Goal: Task Accomplishment & Management: Complete application form

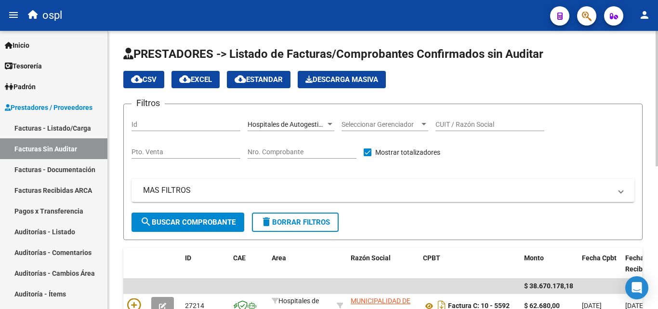
scroll to position [244, 0]
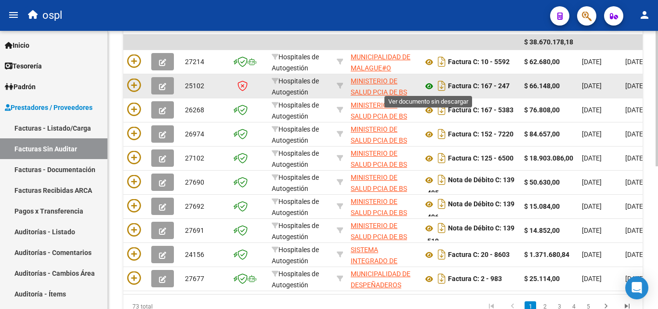
click at [429, 84] on icon at bounding box center [429, 86] width 13 height 12
drag, startPoint x: 509, startPoint y: 84, endPoint x: 503, endPoint y: 86, distance: 6.6
click at [503, 86] on strong "Factura C: 167 - 247" at bounding box center [479, 86] width 62 height 8
click at [513, 88] on div "Factura C: 167 - 247" at bounding box center [469, 85] width 93 height 15
click at [512, 88] on div "Factura C: 167 - 247" at bounding box center [469, 85] width 93 height 15
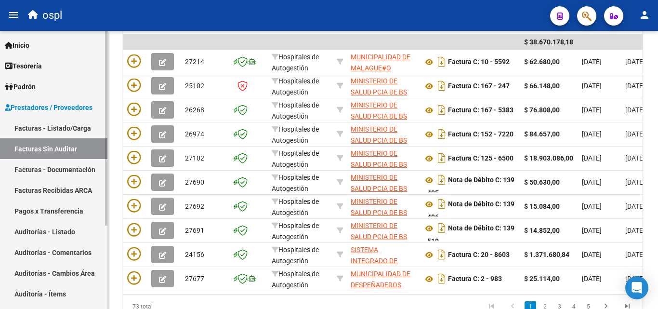
click at [63, 130] on link "Facturas - Listado/Carga" at bounding box center [53, 128] width 107 height 21
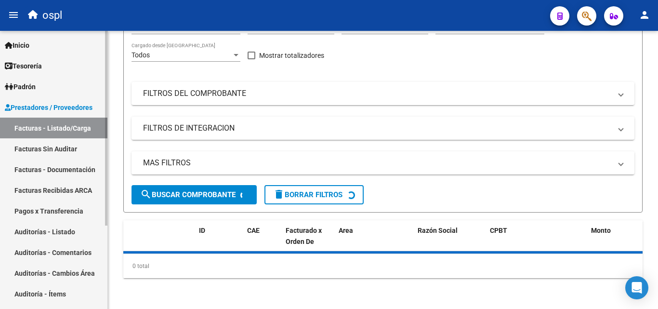
scroll to position [121, 0]
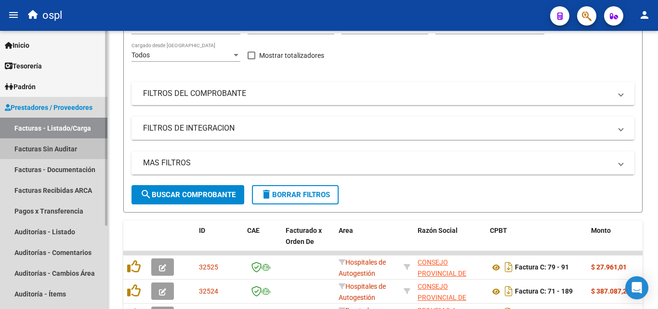
click at [69, 152] on link "Facturas Sin Auditar" at bounding box center [53, 148] width 107 height 21
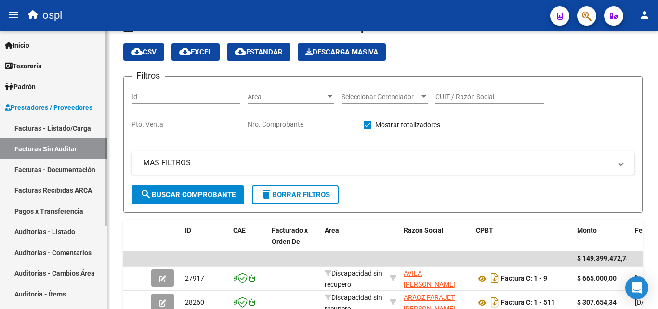
scroll to position [244, 0]
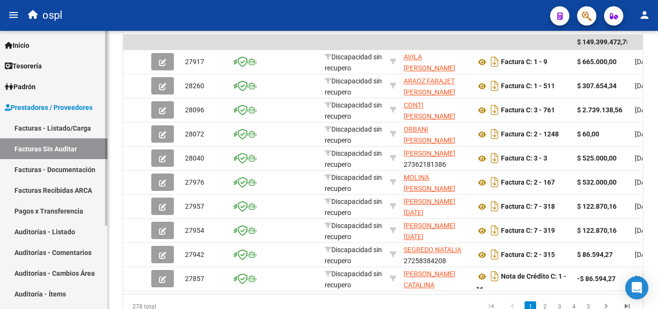
click at [79, 134] on link "Facturas - Listado/Carga" at bounding box center [53, 128] width 107 height 21
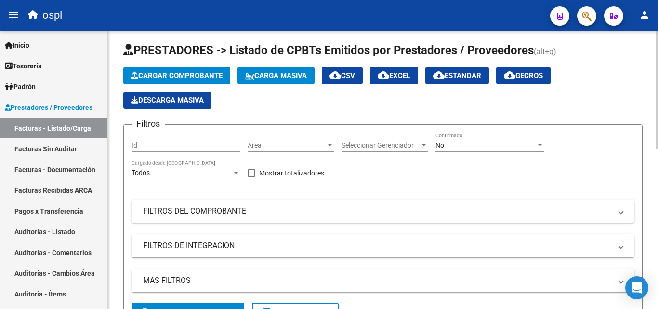
scroll to position [3, 0]
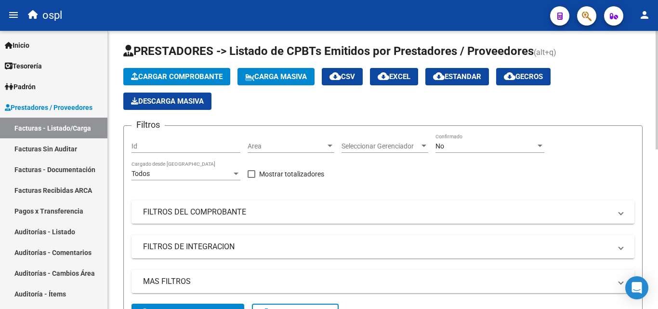
click at [226, 209] on mat-panel-title "FILTROS DEL COMPROBANTE" at bounding box center [377, 212] width 468 height 11
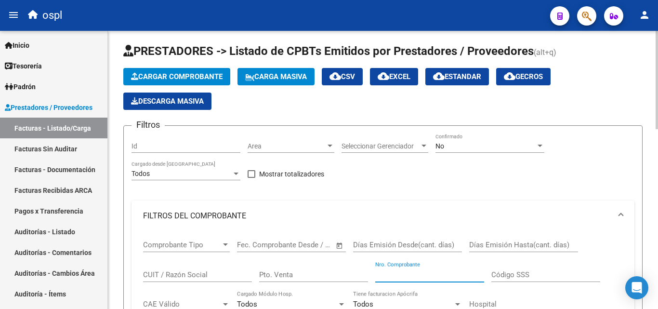
click at [452, 278] on input "Nro. Comprobante" at bounding box center [429, 274] width 109 height 9
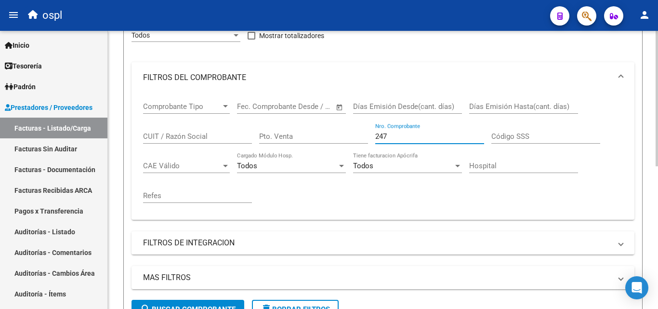
scroll to position [292, 0]
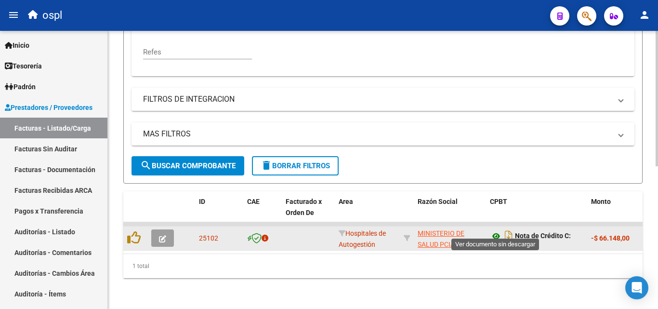
type input "247"
click at [494, 230] on icon at bounding box center [496, 236] width 13 height 12
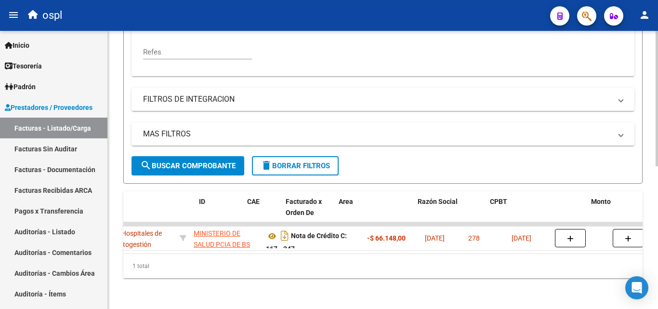
scroll to position [0, 0]
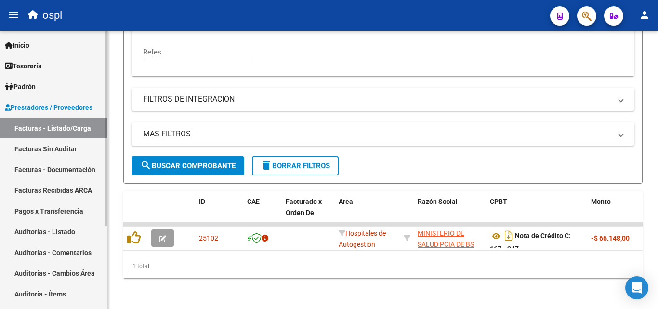
click at [59, 153] on link "Facturas Sin Auditar" at bounding box center [53, 148] width 107 height 21
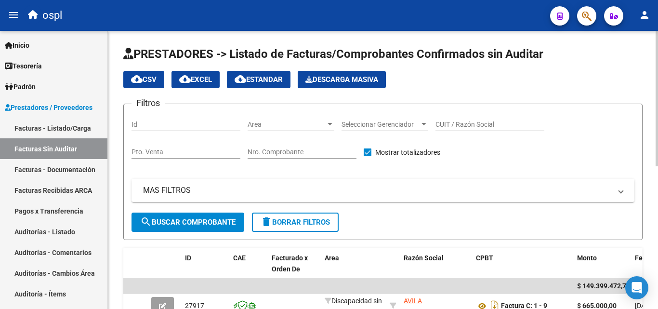
click at [283, 147] on div "Nro. Comprobante" at bounding box center [302, 148] width 109 height 19
click at [301, 117] on div "Area Area" at bounding box center [291, 121] width 87 height 19
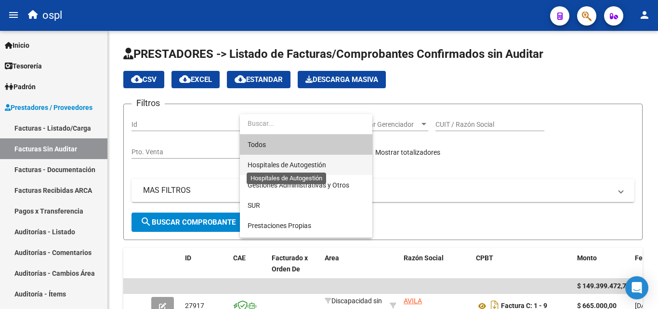
click at [300, 166] on span "Hospitales de Autogestión" at bounding box center [287, 165] width 79 height 8
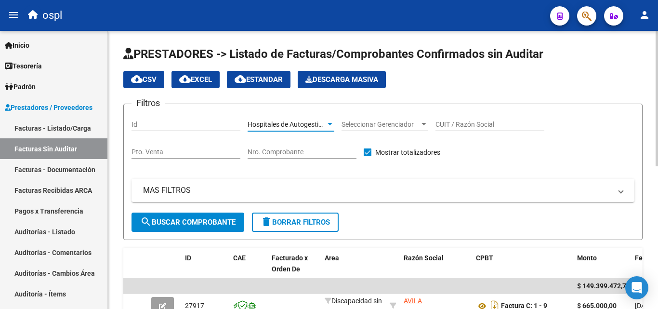
click at [213, 222] on span "search Buscar Comprobante" at bounding box center [187, 222] width 95 height 9
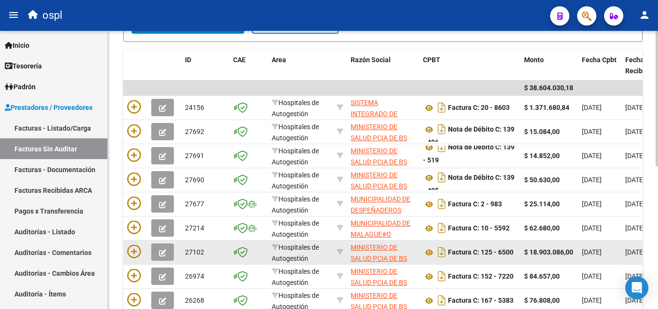
scroll to position [196, 0]
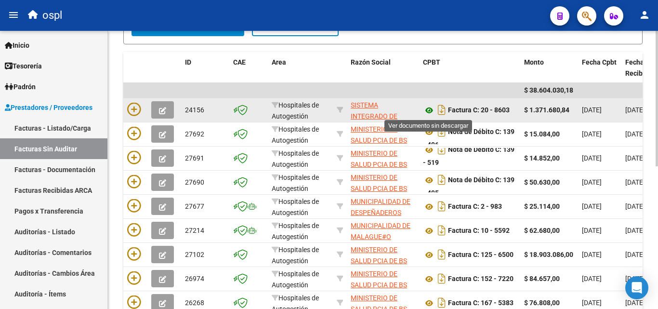
click at [431, 107] on icon at bounding box center [429, 111] width 13 height 12
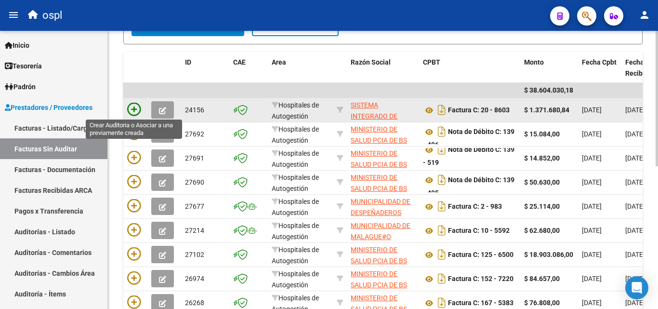
click at [136, 106] on icon at bounding box center [133, 109] width 13 height 13
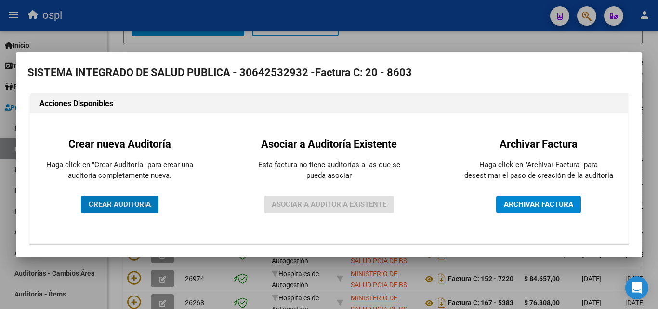
click at [139, 206] on span "CREAR AUDITORIA" at bounding box center [120, 204] width 62 height 9
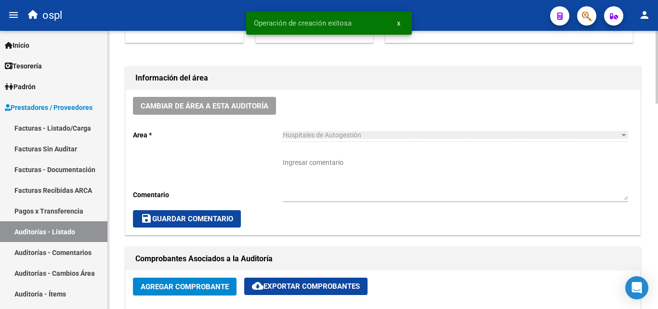
scroll to position [241, 0]
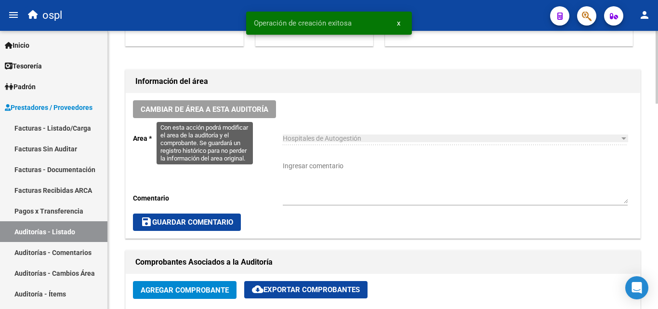
click at [238, 110] on span "Cambiar de área a esta auditoría" at bounding box center [205, 109] width 128 height 9
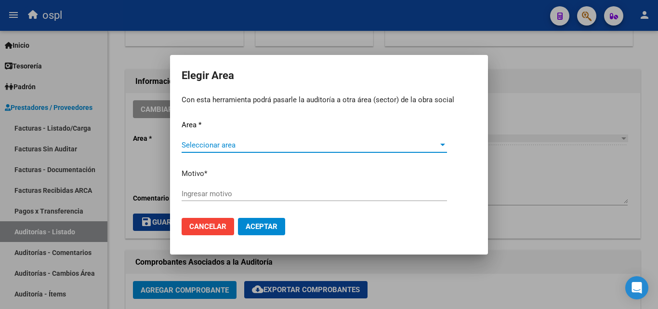
click at [277, 148] on span "Seleccionar area" at bounding box center [310, 145] width 257 height 9
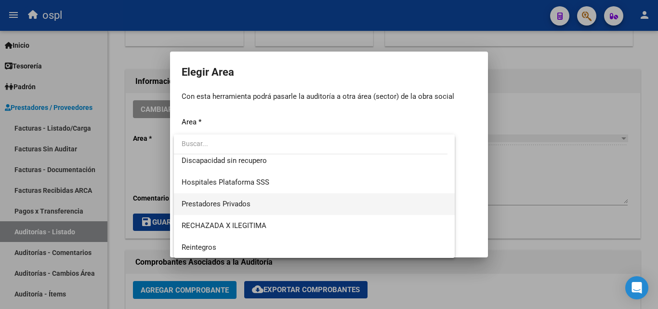
scroll to position [115, 0]
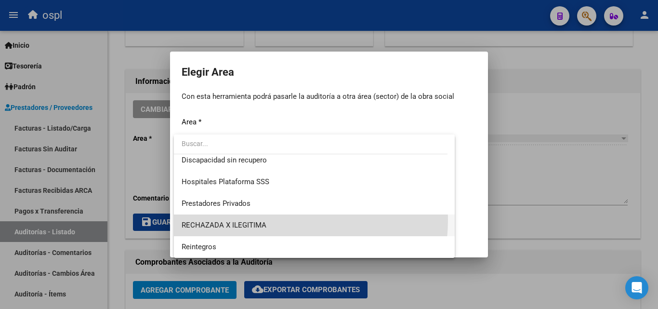
click at [255, 219] on span "RECHAZADA X ILEGITIMA" at bounding box center [314, 225] width 265 height 22
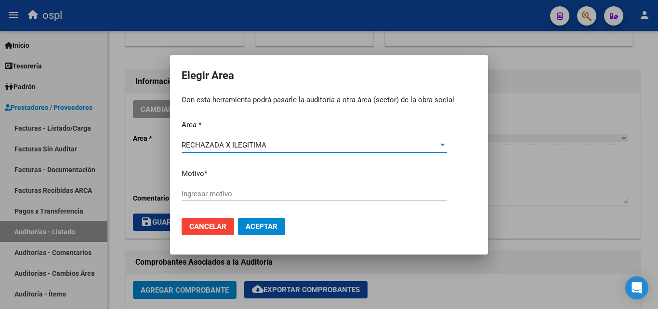
click at [205, 191] on input "Ingresar motivo" at bounding box center [314, 193] width 265 height 9
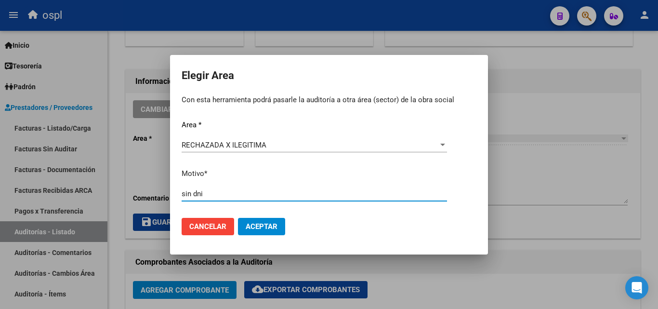
type input "sin dni"
click at [269, 226] on span "Aceptar" at bounding box center [262, 226] width 32 height 9
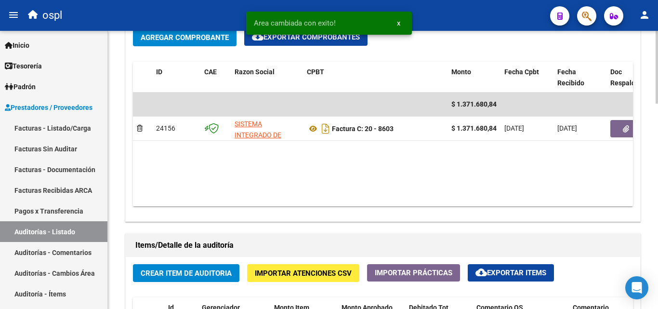
scroll to position [626, 0]
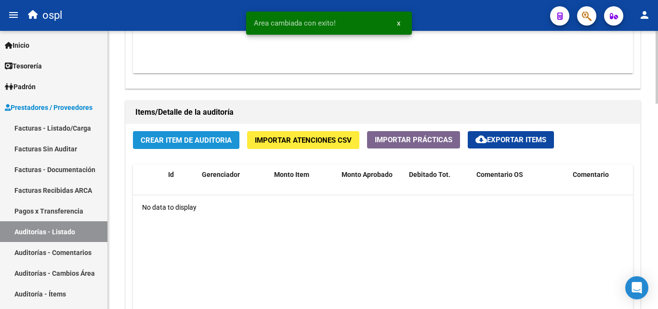
click at [159, 144] on span "Crear Item de Auditoria" at bounding box center [186, 140] width 91 height 9
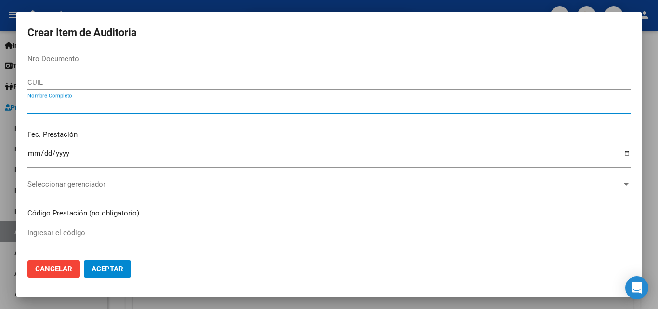
click at [92, 110] on input "Nombre Completo" at bounding box center [328, 106] width 603 height 9
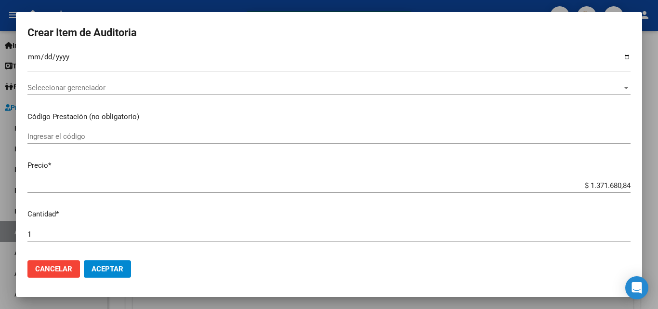
scroll to position [193, 0]
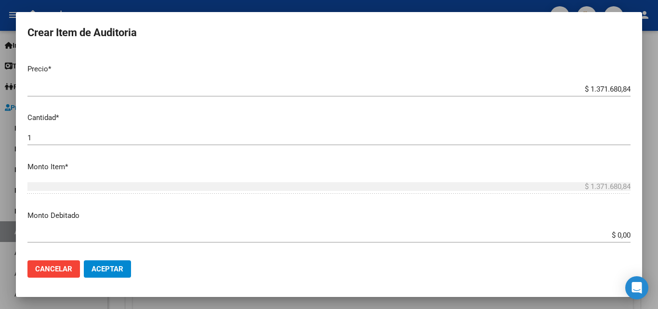
type input "todos"
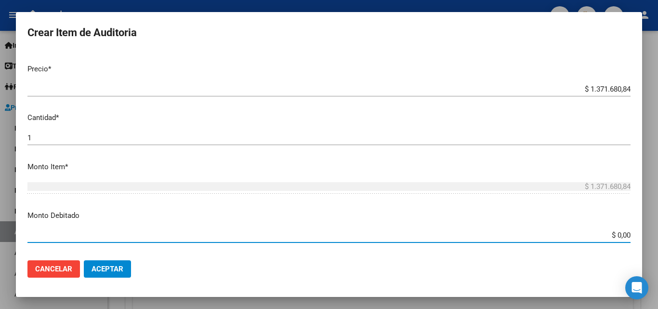
click at [650, 240] on div "Crear Item de Auditoria Nro Documento CUIL todos Nombre Completo Fec. Prestació…" at bounding box center [329, 154] width 658 height 309
type input "$ 1.371.680,84"
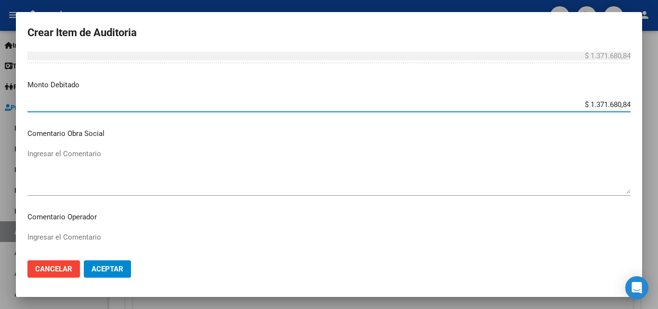
scroll to position [337, 0]
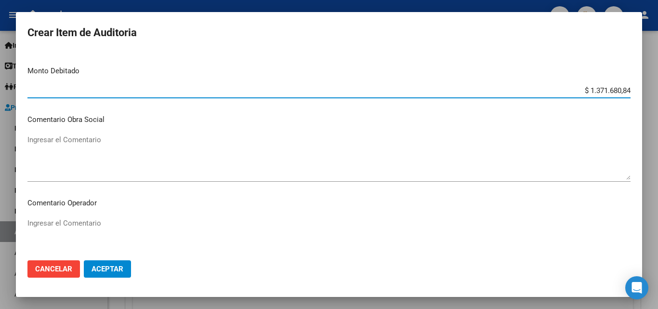
click at [114, 220] on textarea "Ingresar el Comentario" at bounding box center [328, 240] width 603 height 45
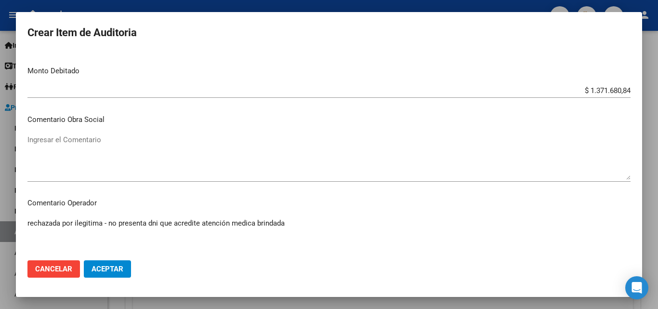
drag, startPoint x: 324, startPoint y: 228, endPoint x: 227, endPoint y: 255, distance: 100.5
click at [324, 228] on textarea "rechazada por ilegitima - no presenta dni que acredite atención medica brindada" at bounding box center [328, 240] width 603 height 45
type textarea "rechazada por ilegitima - no presenta dni que acredite atención medica brindada"
click at [106, 266] on span "Aceptar" at bounding box center [108, 268] width 32 height 9
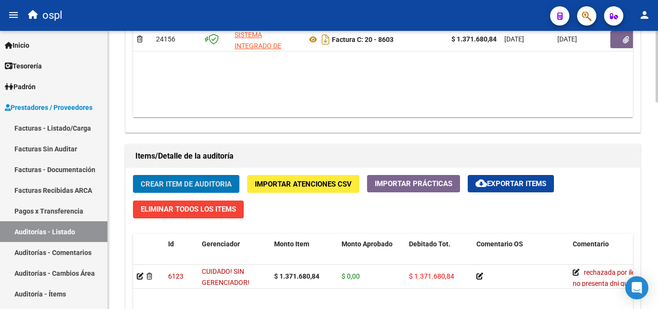
scroll to position [422, 0]
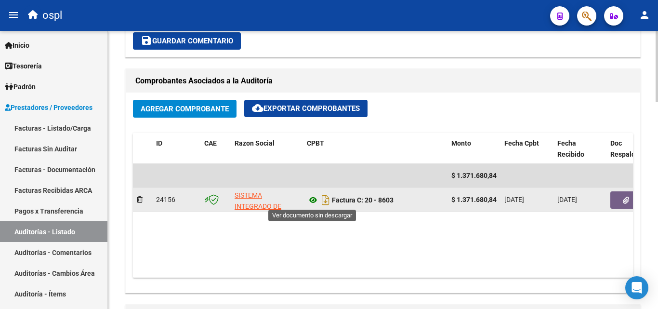
click at [312, 199] on icon at bounding box center [313, 200] width 13 height 12
click at [621, 204] on button "button" at bounding box center [625, 199] width 31 height 17
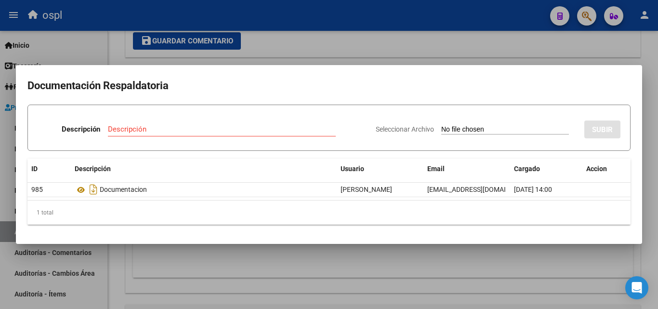
click at [441, 132] on input "Seleccionar Archivo" at bounding box center [505, 129] width 128 height 9
type input "C:\fakepath\RECHAZO X ILEGITIMA - FC 8603.pdf"
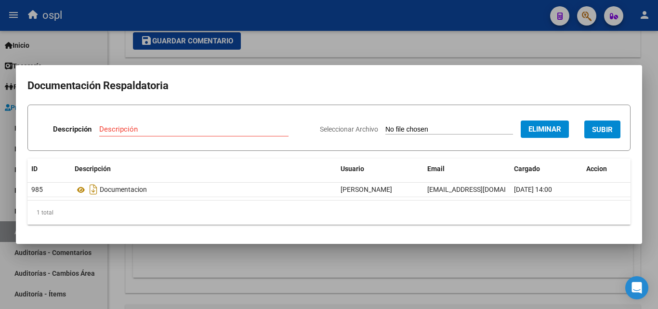
drag, startPoint x: 136, startPoint y: 118, endPoint x: 133, endPoint y: 124, distance: 6.9
click at [135, 120] on div "Descripción Descripción" at bounding box center [175, 131] width 275 height 29
click at [133, 125] on input "Descripción" at bounding box center [193, 129] width 189 height 9
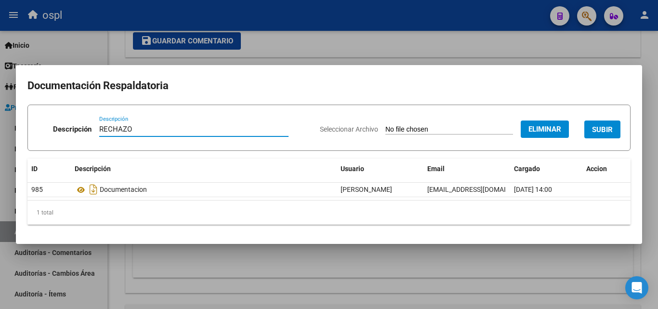
type input "RECHAZO"
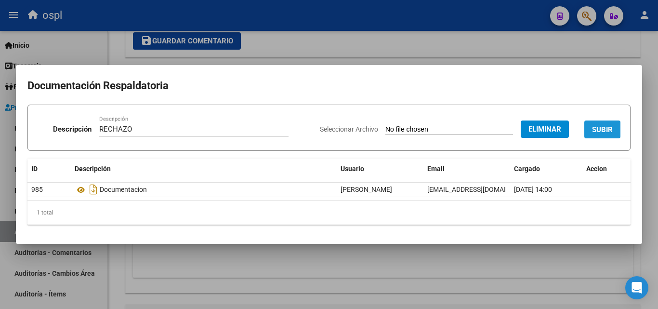
click at [601, 126] on span "SUBIR" at bounding box center [602, 129] width 21 height 9
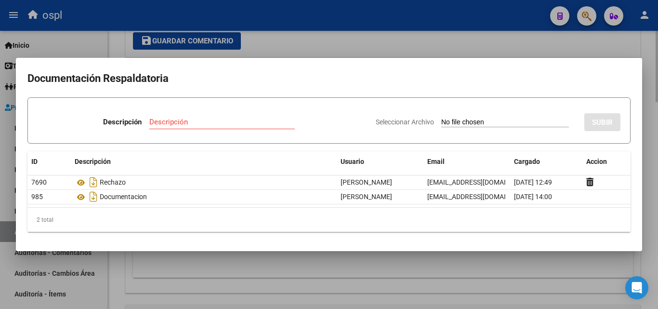
drag, startPoint x: 465, startPoint y: 37, endPoint x: 469, endPoint y: 33, distance: 5.1
click at [468, 34] on div at bounding box center [329, 154] width 658 height 309
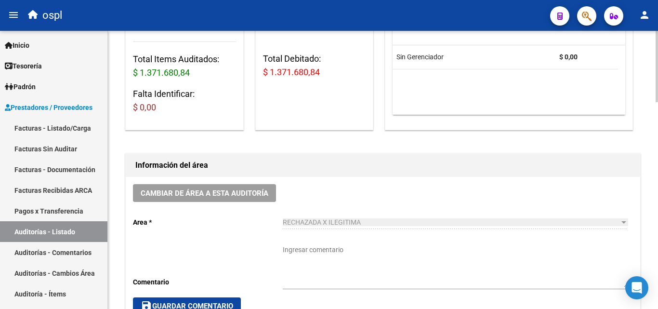
scroll to position [0, 0]
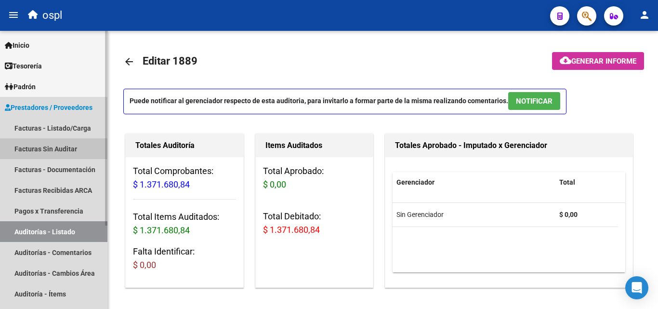
click at [56, 149] on link "Facturas Sin Auditar" at bounding box center [53, 148] width 107 height 21
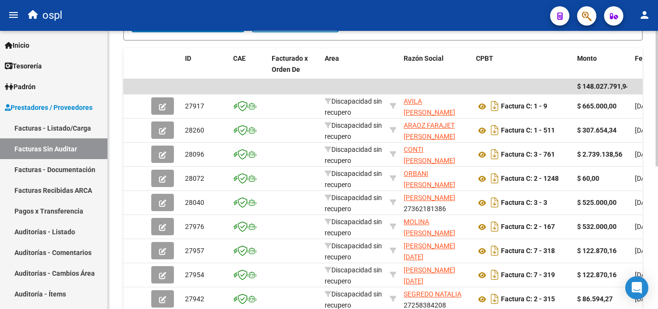
scroll to position [3, 0]
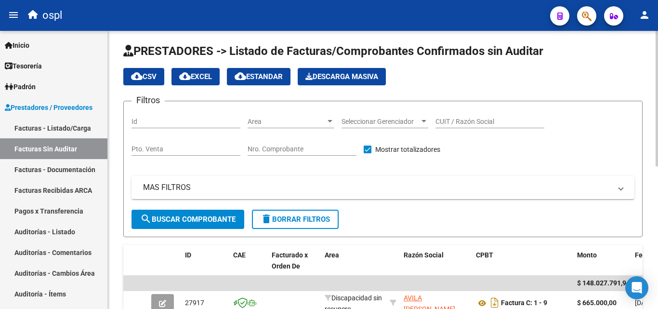
click at [318, 120] on span "Area" at bounding box center [287, 122] width 78 height 8
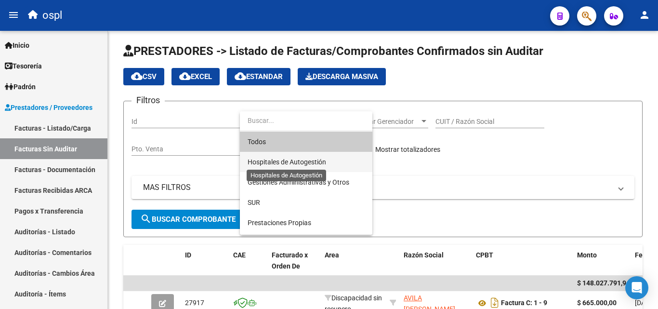
click at [296, 164] on span "Hospitales de Autogestión" at bounding box center [287, 162] width 79 height 8
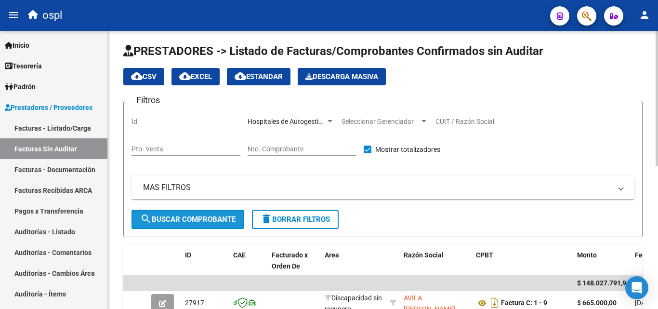
click at [225, 214] on button "search Buscar Comprobante" at bounding box center [187, 219] width 113 height 19
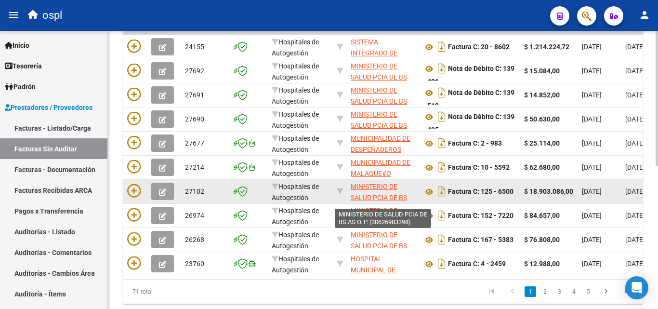
scroll to position [244, 0]
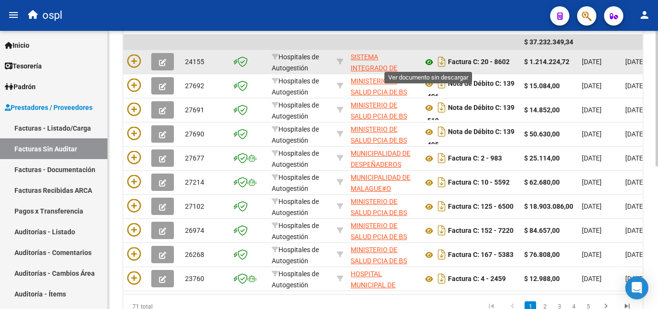
click at [432, 64] on icon at bounding box center [429, 62] width 13 height 12
